Goal: Navigation & Orientation: Find specific page/section

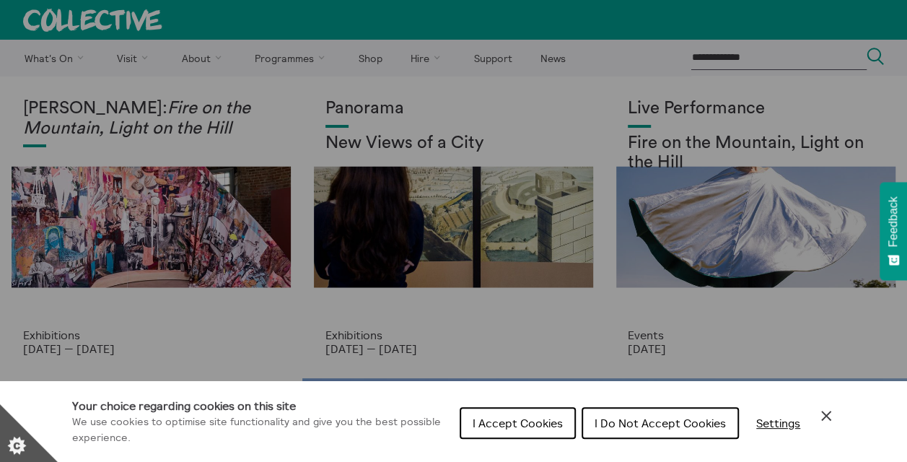
click at [611, 432] on button "I Do Not Accept Cookies" at bounding box center [660, 423] width 157 height 32
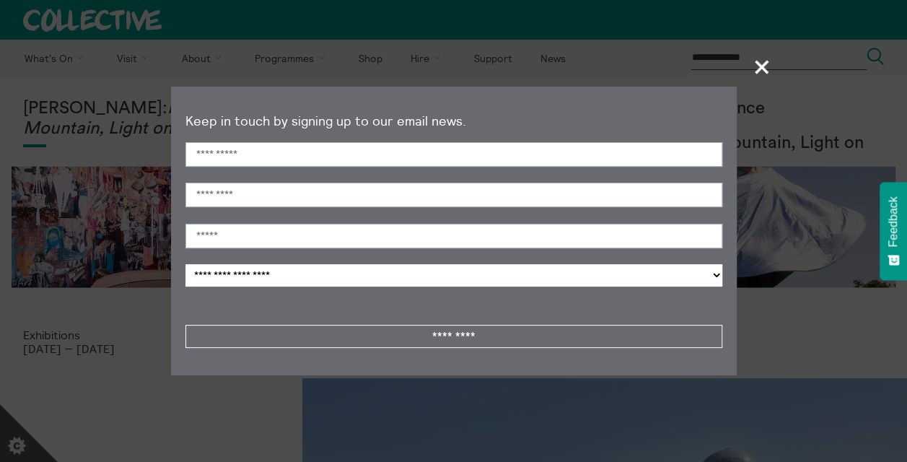
click at [754, 66] on span "+" at bounding box center [762, 66] width 43 height 43
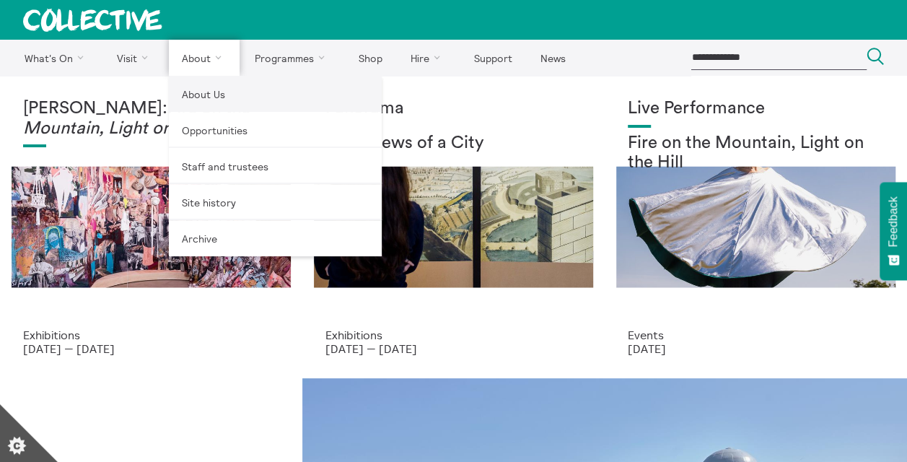
click at [211, 87] on link "About Us" at bounding box center [275, 94] width 213 height 36
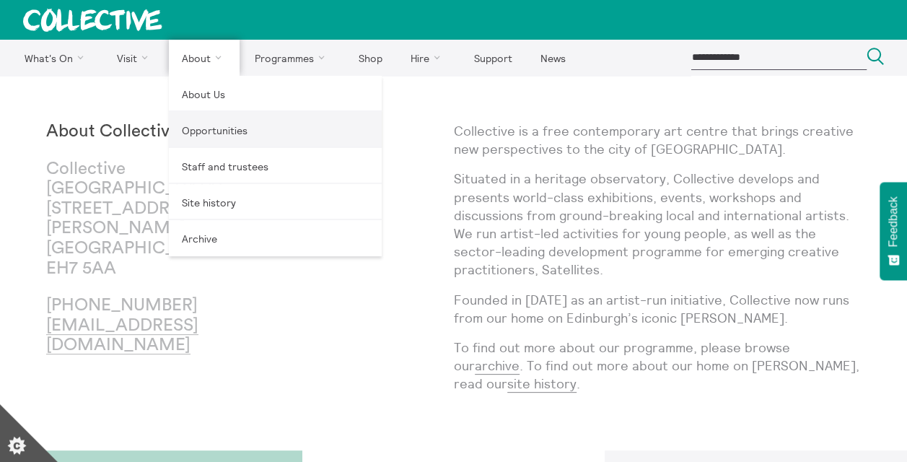
click at [222, 129] on link "Opportunities" at bounding box center [275, 130] width 213 height 36
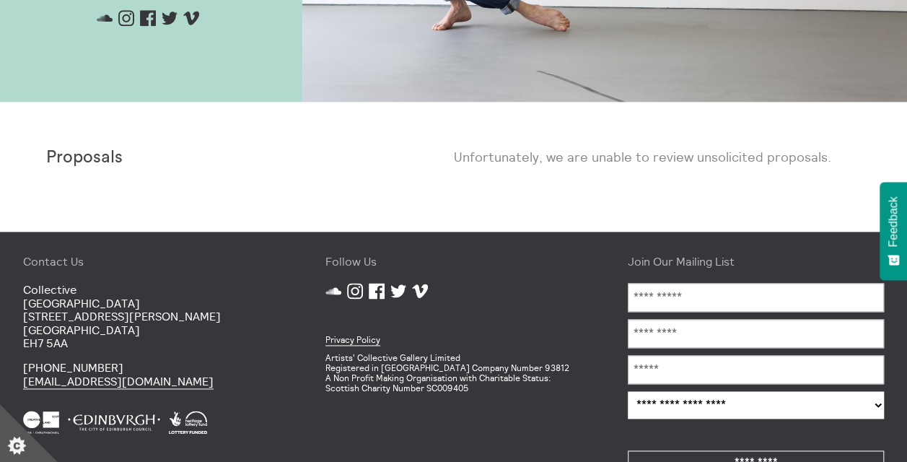
scroll to position [837, 0]
